Goal: Communication & Community: Answer question/provide support

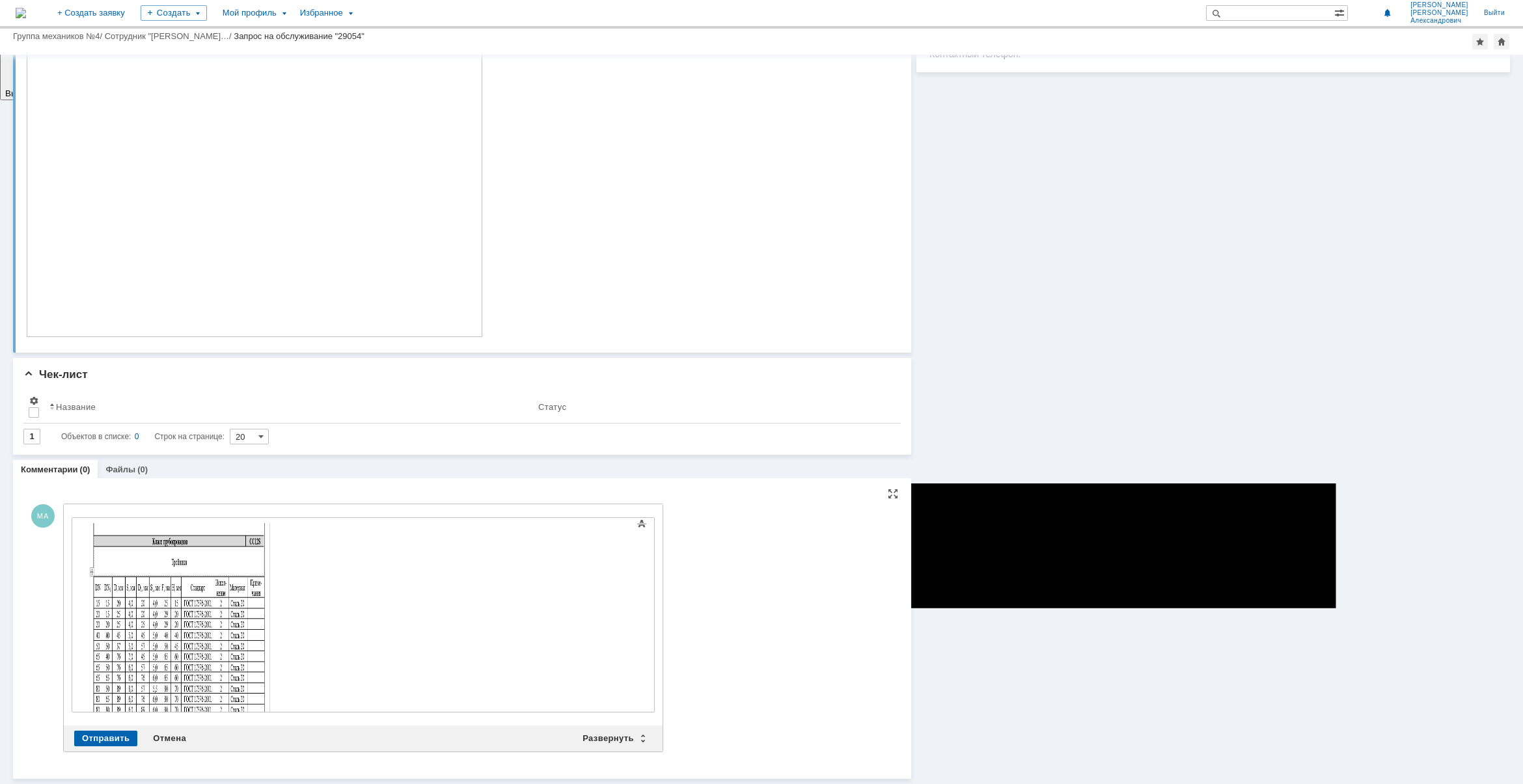
scroll to position [239, 0]
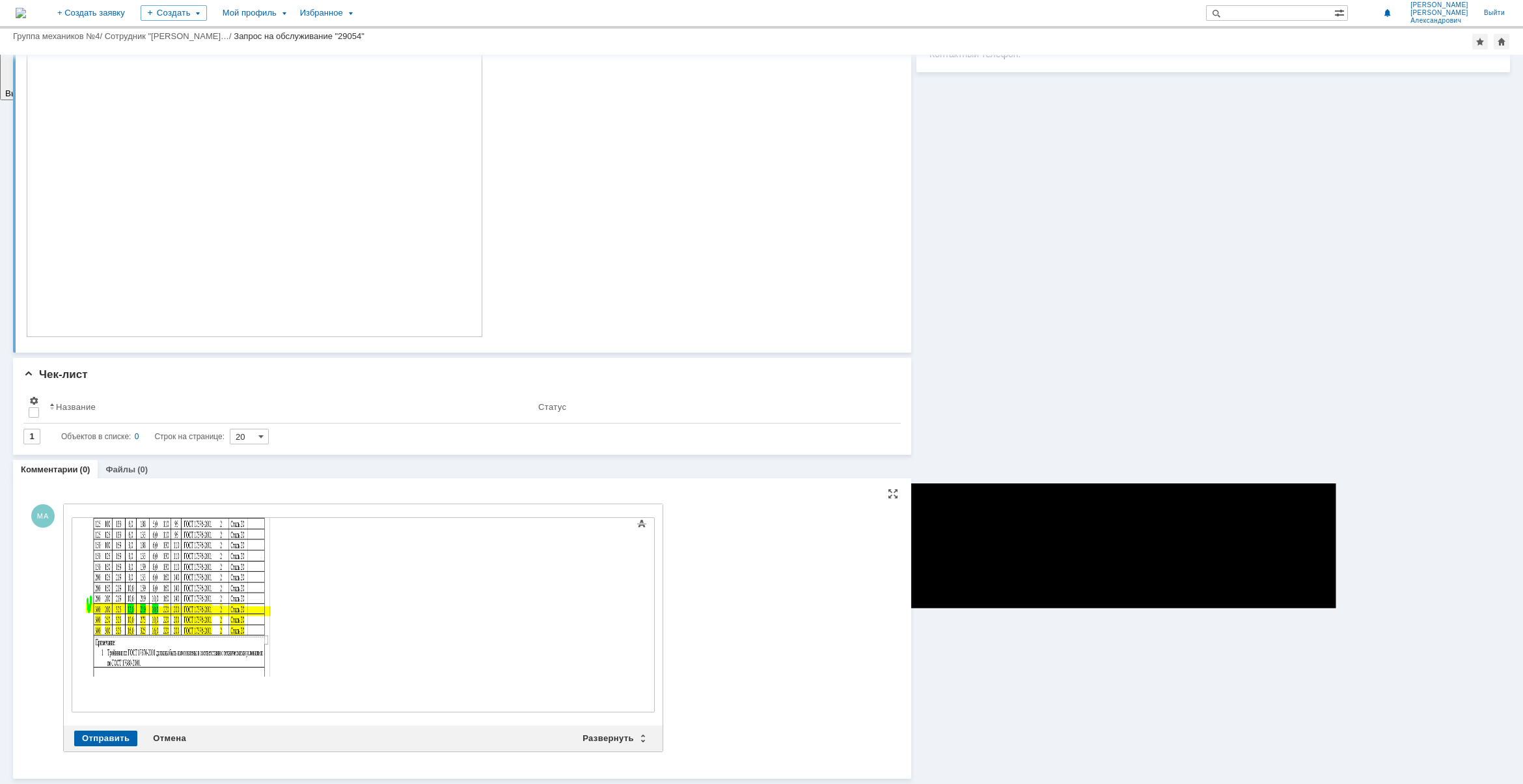
click at [276, 684] on html at bounding box center [177, 481] width 195 height 405
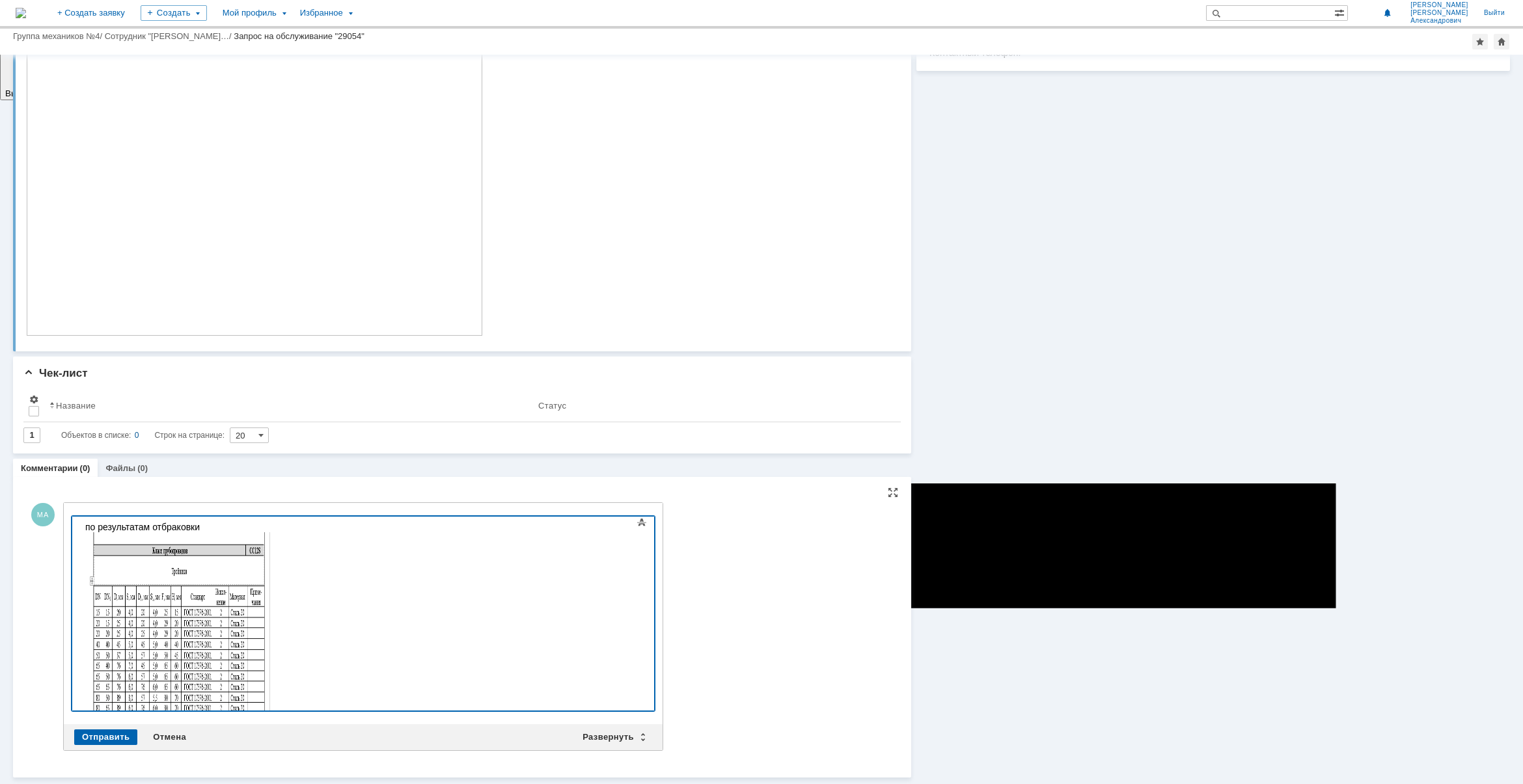
scroll to position [216, 0]
click at [216, 521] on body "по результатам отбраковки" at bounding box center [177, 726] width 195 height 415
click at [270, 523] on div "по результатам отбраковки просьба изменить толщину тройника300/200" at bounding box center [178, 731] width 185 height 415
click at [270, 525] on div "по результатам отбраковки просьба изменить толщину тройника 300/200" at bounding box center [178, 731] width 185 height 415
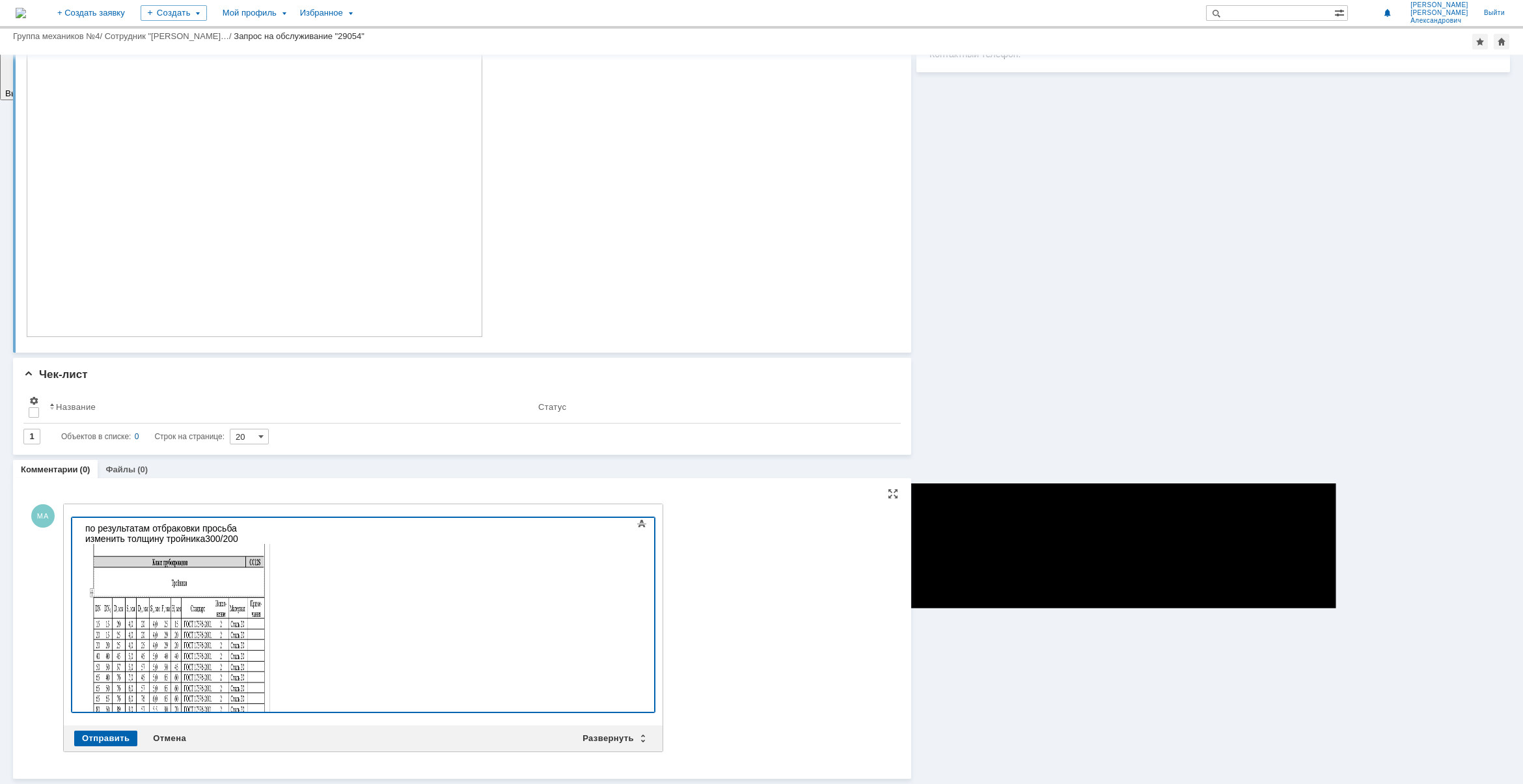
scroll to position [14, 0]
click at [107, 739] on div "Отправить" at bounding box center [105, 738] width 63 height 16
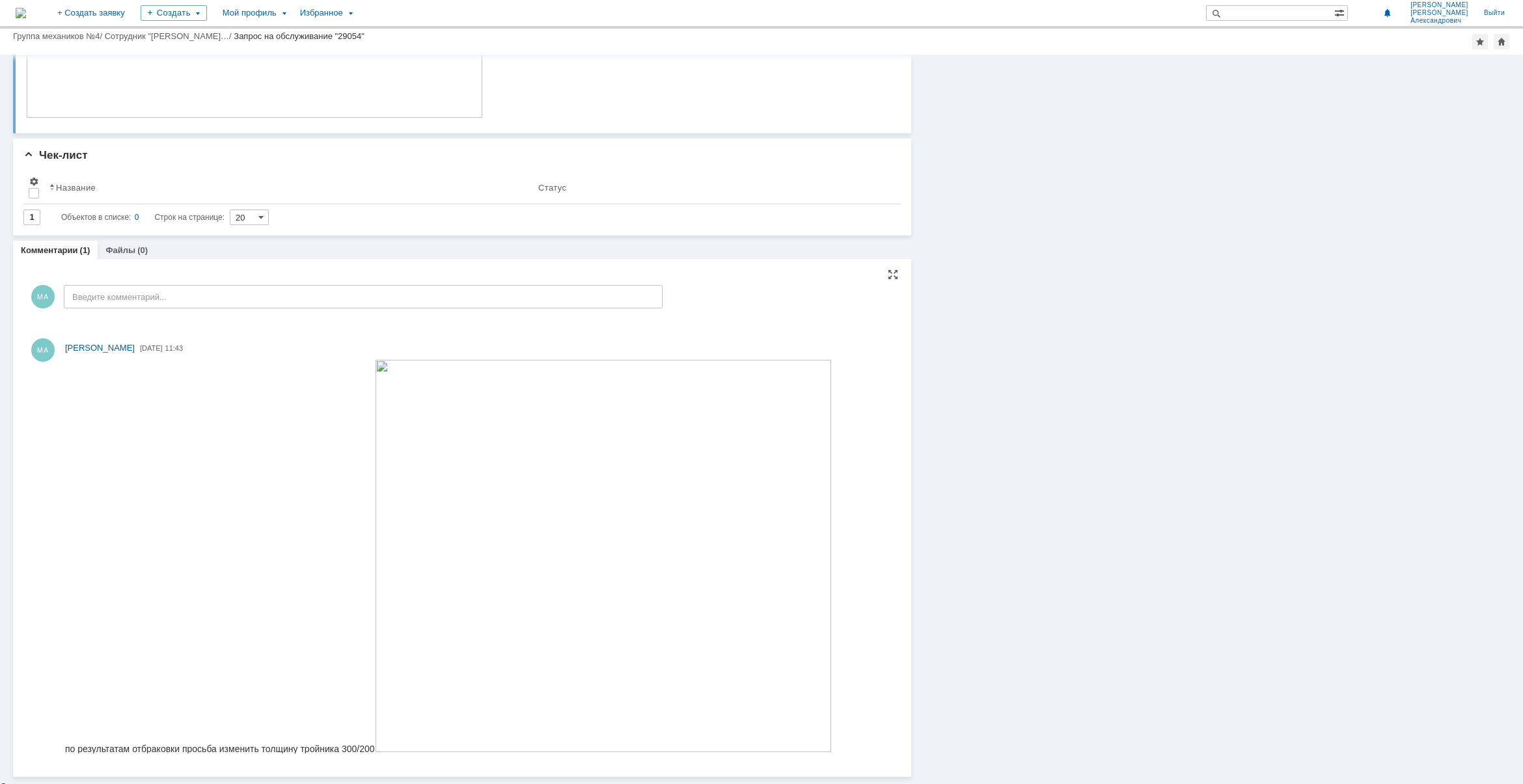
scroll to position [434, 0]
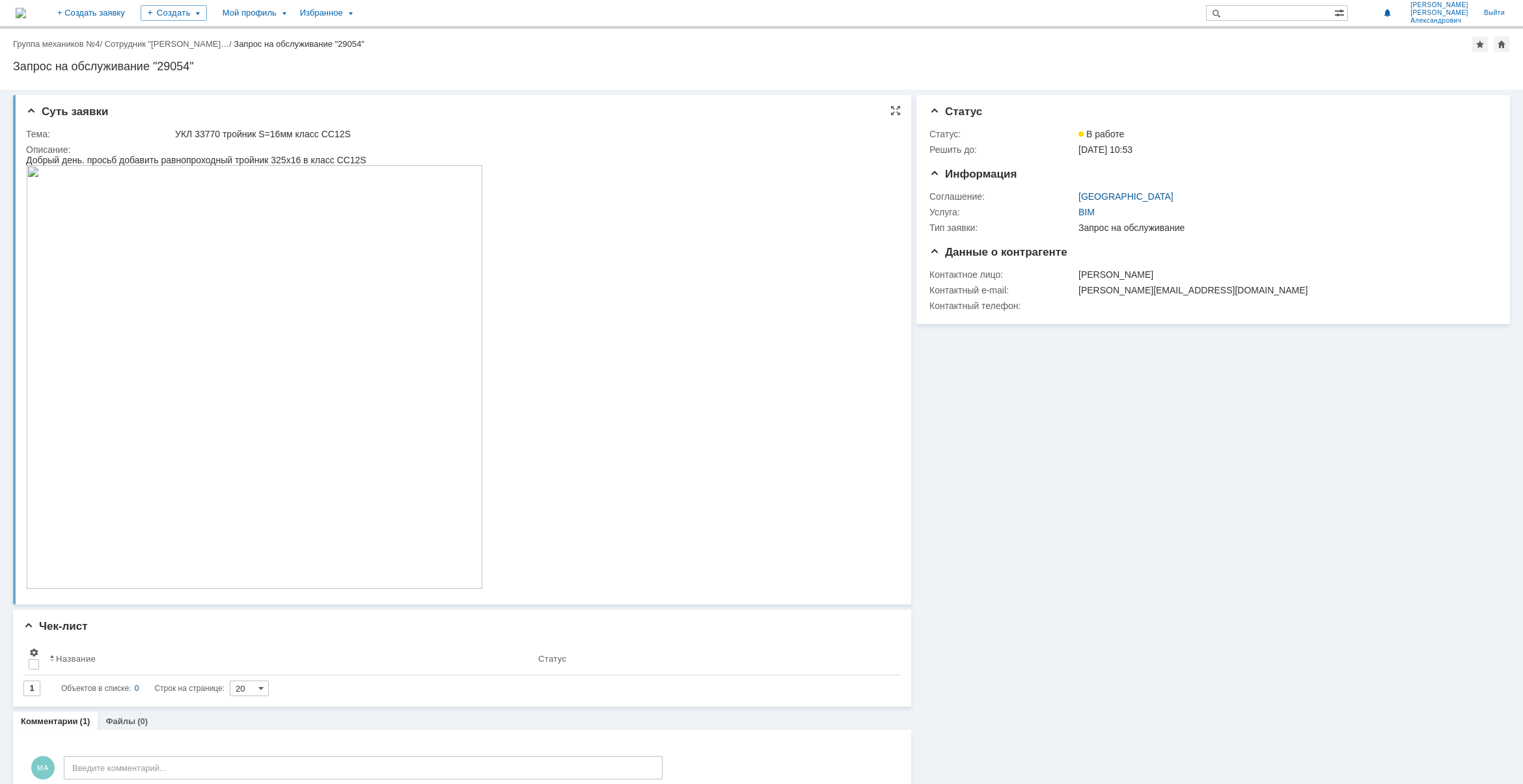
click at [333, 468] on img at bounding box center [254, 377] width 457 height 424
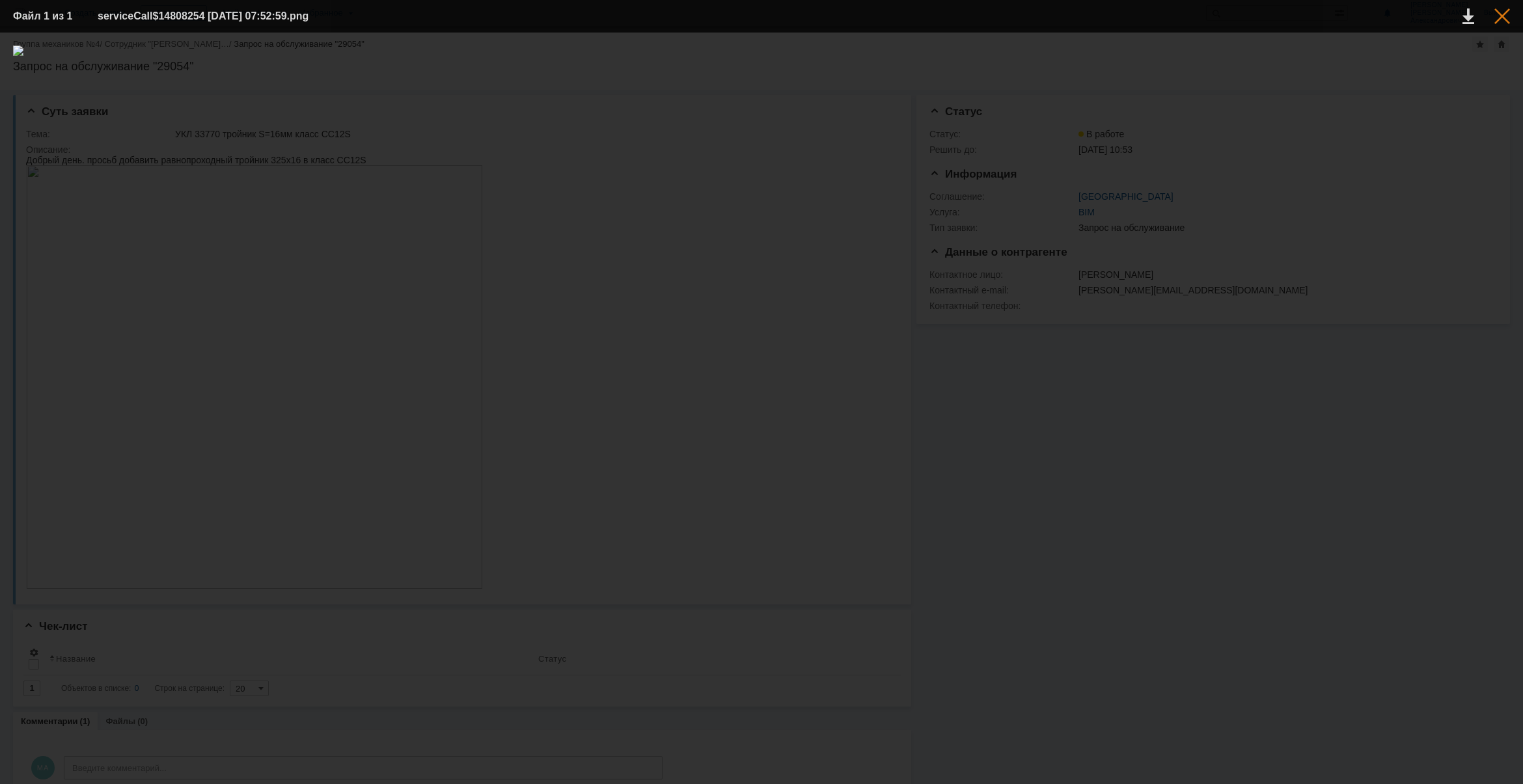
click at [1504, 16] on div at bounding box center [1502, 16] width 16 height 16
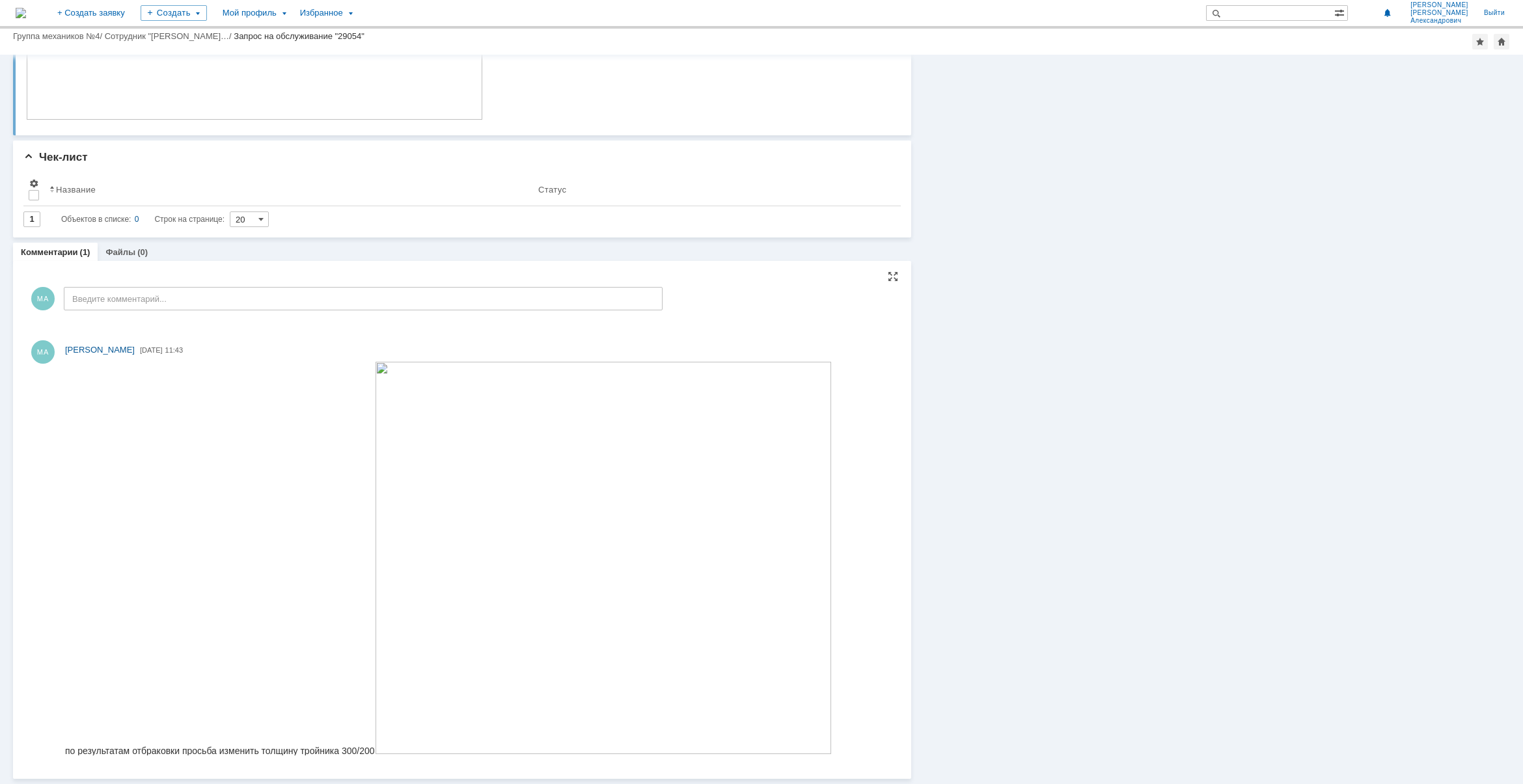
scroll to position [434, 0]
